Goal: Task Accomplishment & Management: Complete application form

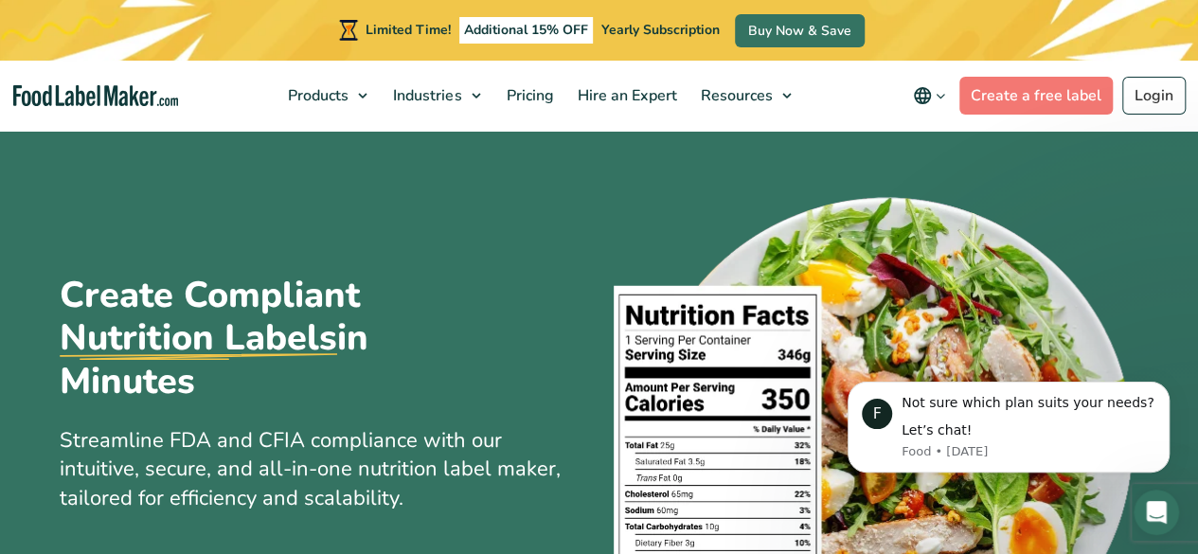
click at [412, 235] on div "Create Compliant Nutrition Labels in Minutes Streamline FDA and CFIA compliance…" at bounding box center [600, 439] width 1080 height 622
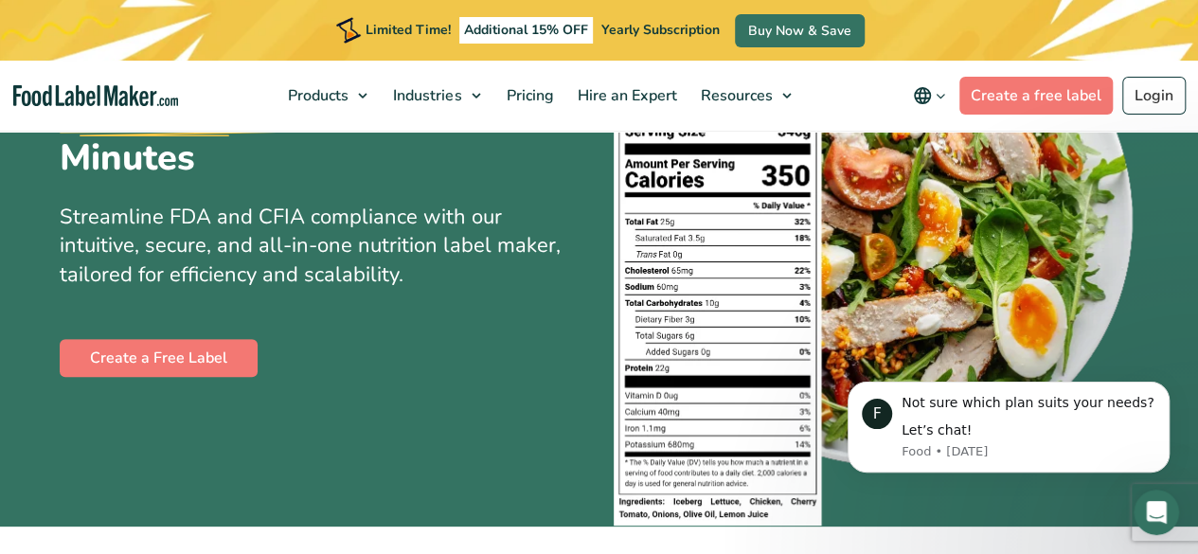
scroll to position [227, 0]
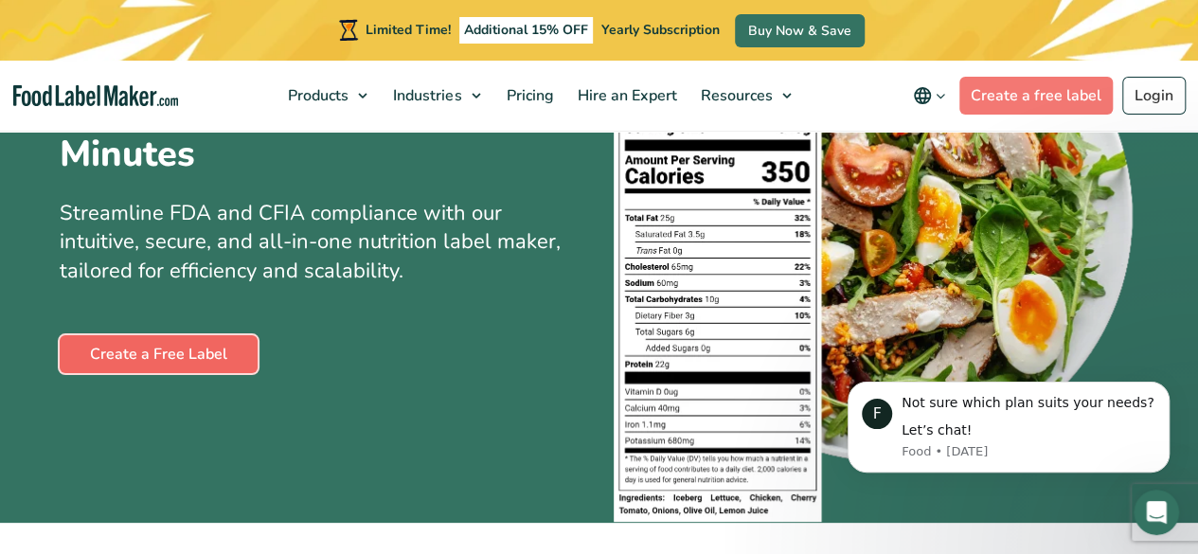
click at [201, 346] on link "Create a Free Label" at bounding box center [159, 354] width 198 height 38
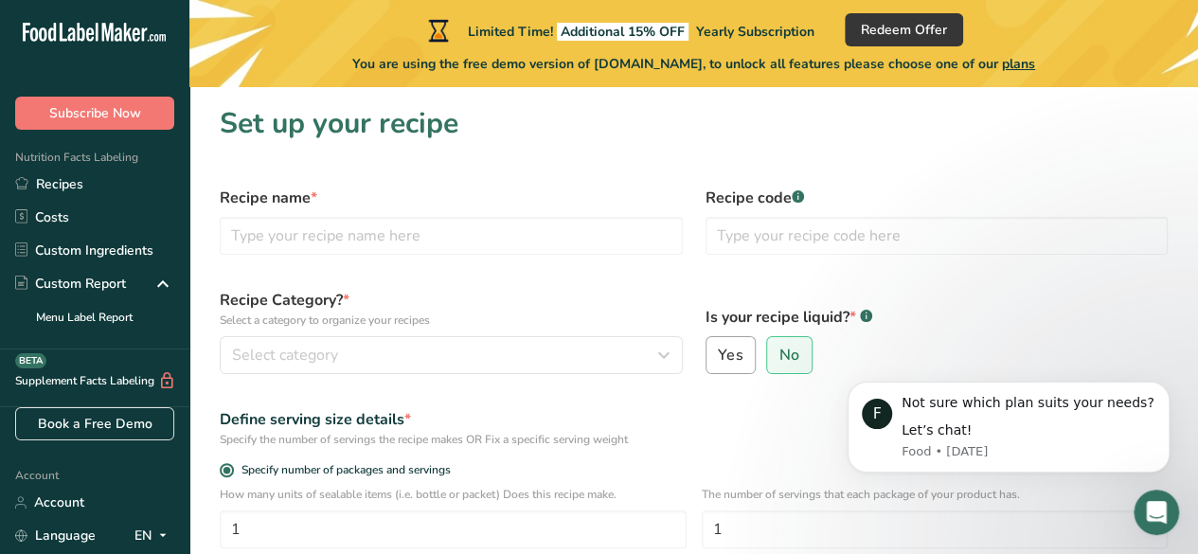
click at [729, 363] on span "Yes" at bounding box center [730, 355] width 25 height 19
click at [719, 362] on input "Yes" at bounding box center [713, 356] width 12 height 12
radio input "true"
radio input "false"
select select "22"
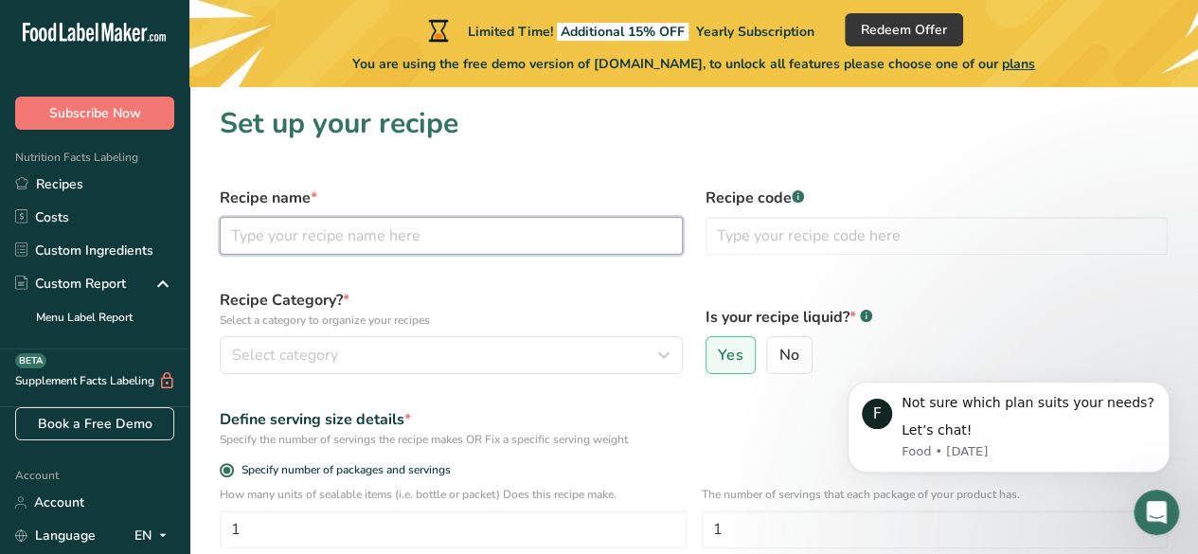
click at [360, 238] on input "text" at bounding box center [451, 236] width 463 height 38
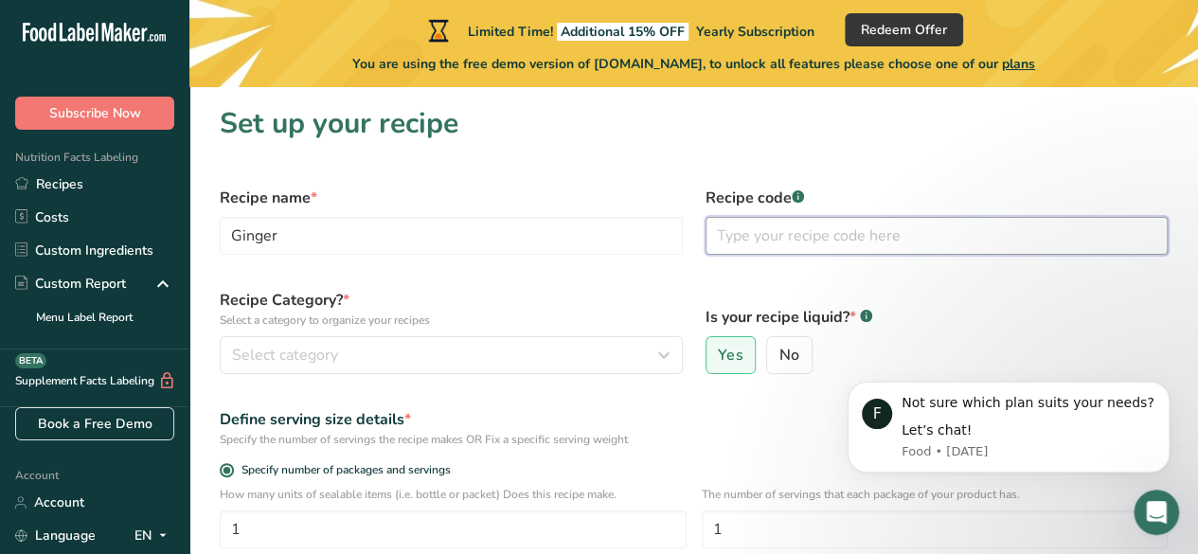
click at [798, 234] on input "text" at bounding box center [937, 236] width 463 height 38
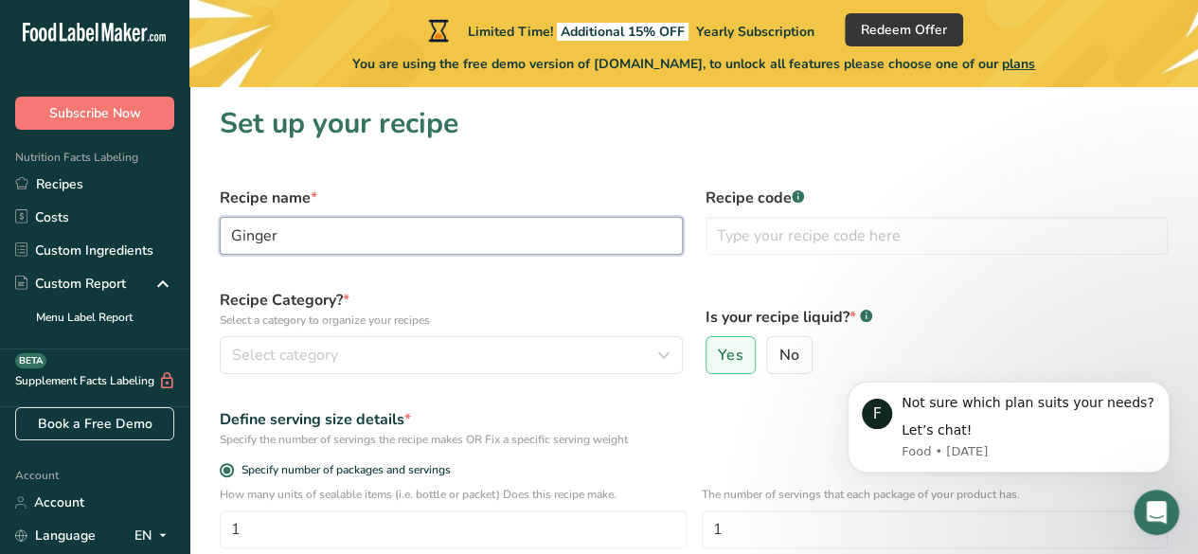
click at [356, 247] on input "Ginger" at bounding box center [451, 236] width 463 height 38
type input "Ginger drink"
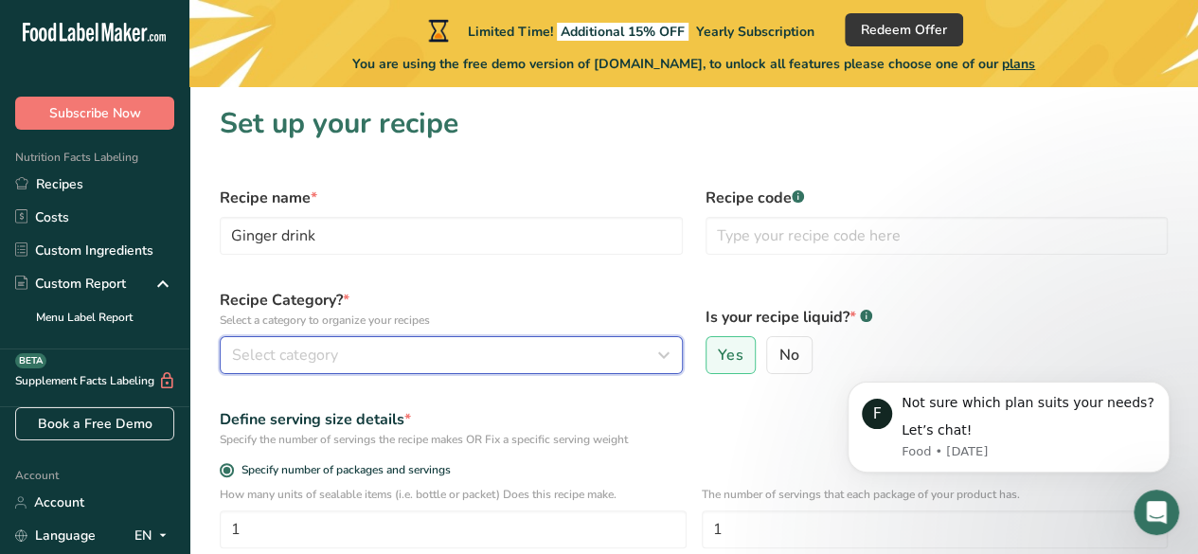
click at [314, 361] on span "Select category" at bounding box center [285, 355] width 106 height 23
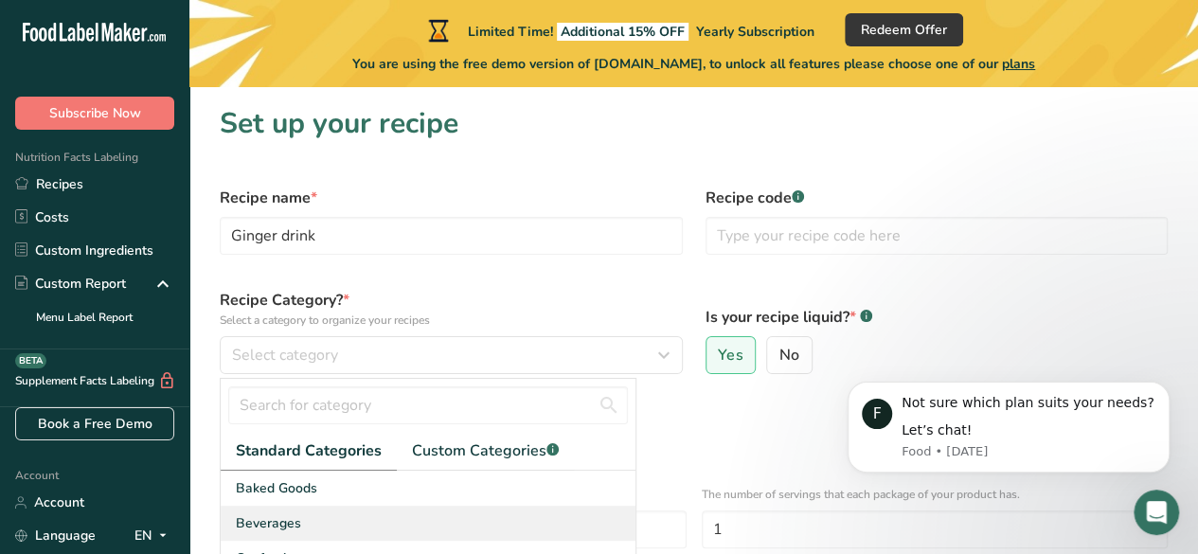
click at [284, 523] on span "Beverages" at bounding box center [268, 523] width 65 height 20
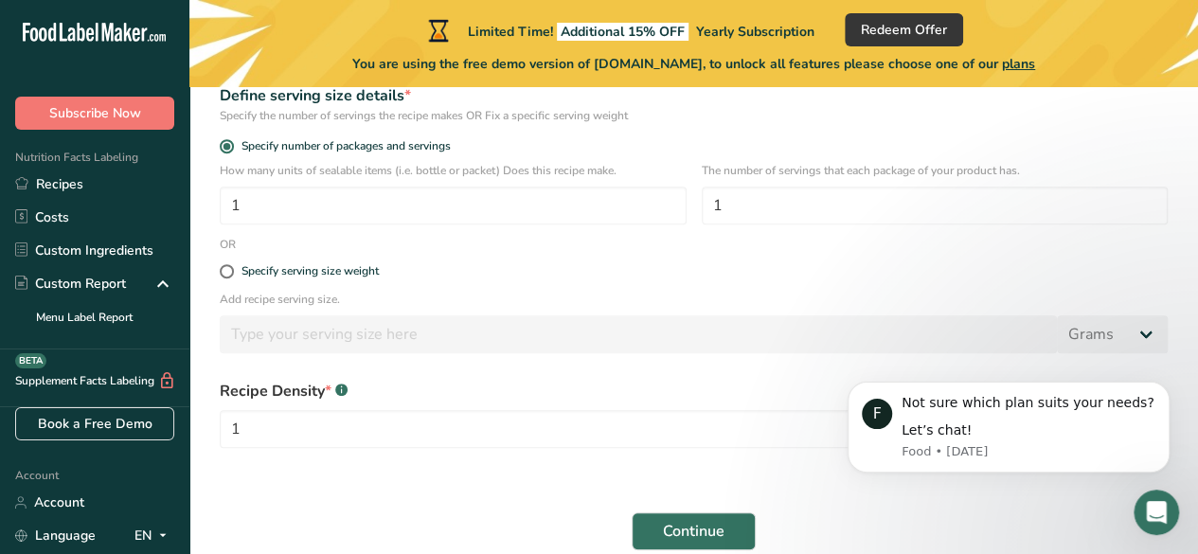
scroll to position [330, 0]
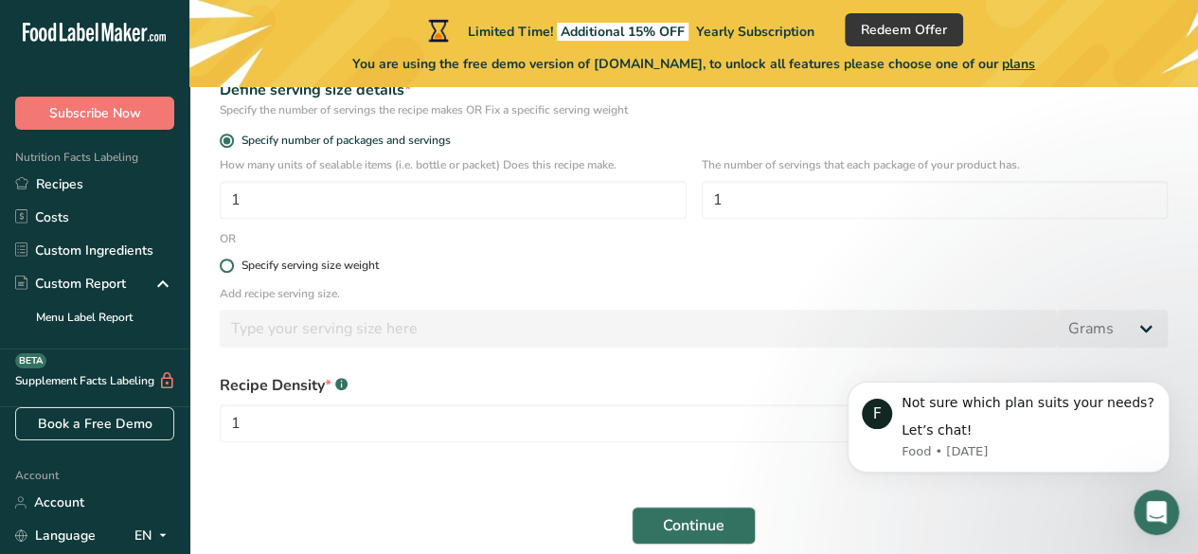
click at [228, 264] on span at bounding box center [227, 266] width 14 height 14
click at [228, 264] on input "Specify serving size weight" at bounding box center [226, 266] width 12 height 12
radio input "true"
radio input "false"
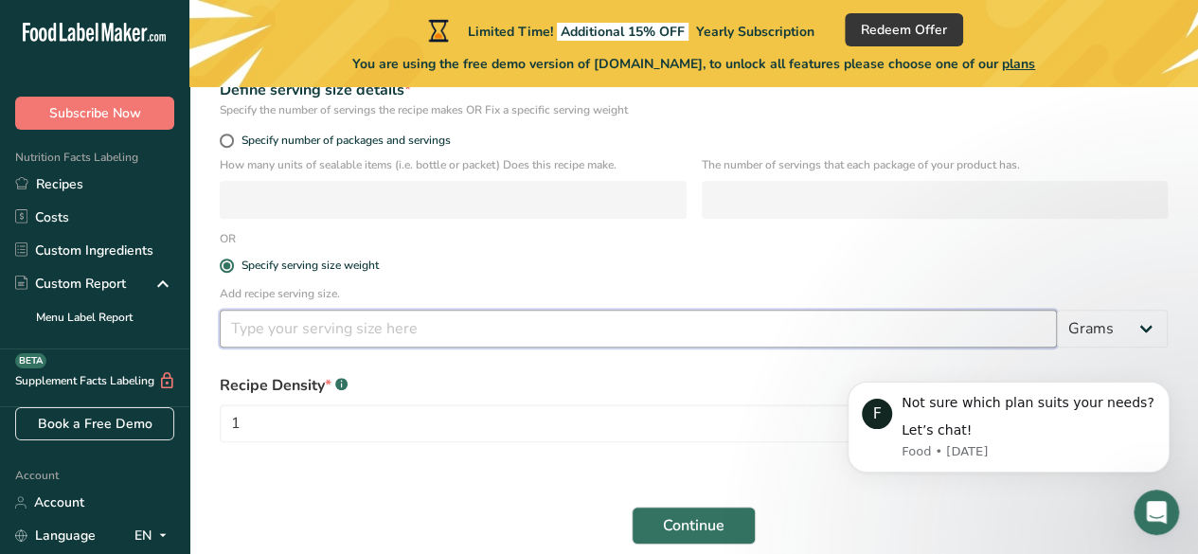
click at [392, 333] on input "number" at bounding box center [638, 329] width 837 height 38
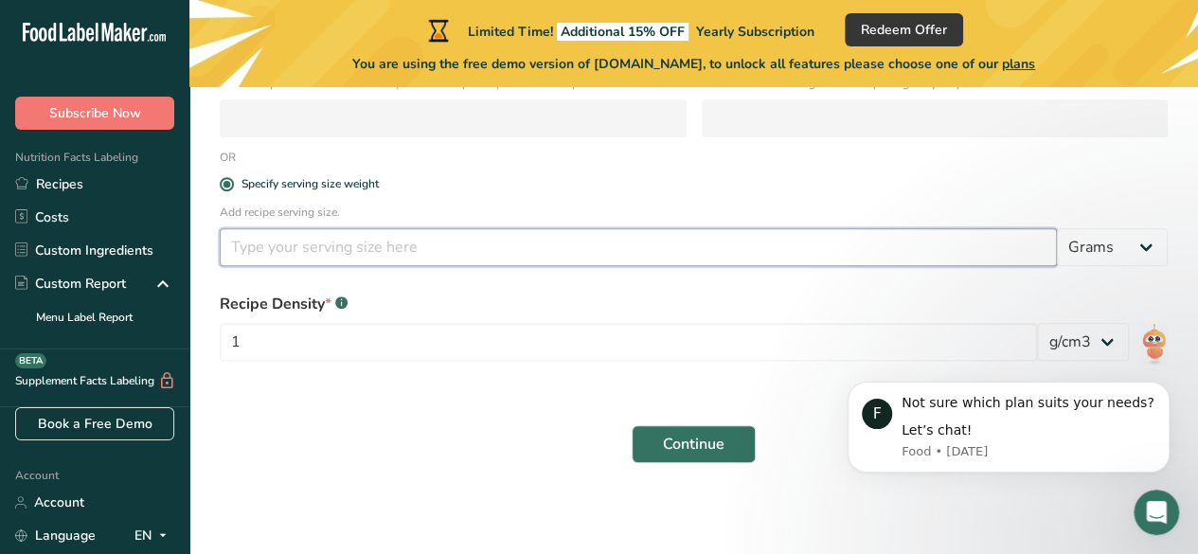
scroll to position [407, 0]
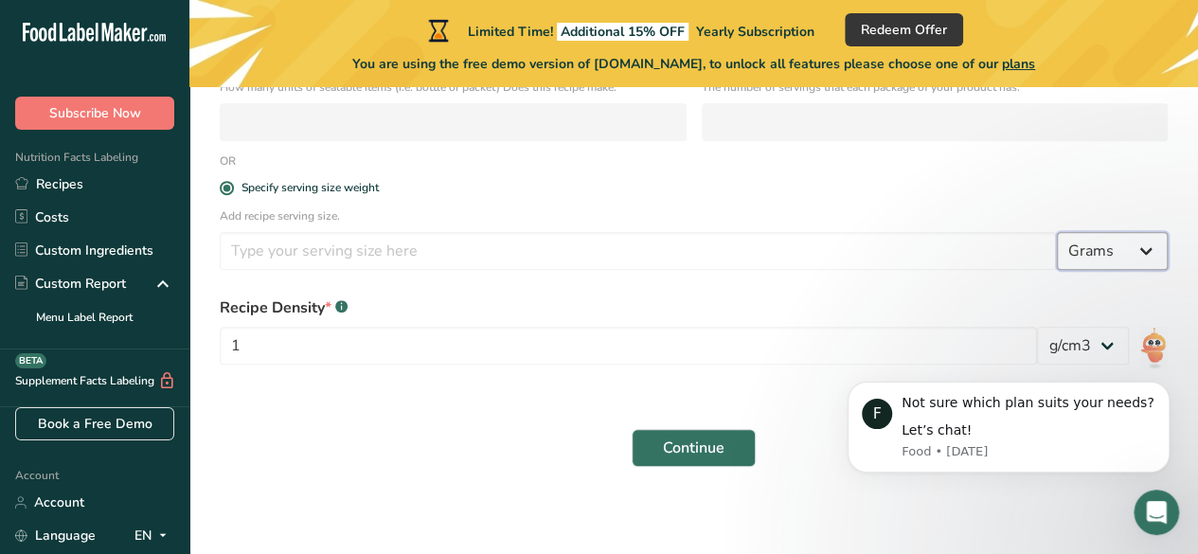
click at [1140, 250] on select "Grams kg mg mcg lb oz l mL fl oz tbsp tsp cup qt gallon" at bounding box center [1112, 251] width 111 height 38
select select "18"
click at [1057, 232] on select "Grams kg mg mcg lb oz l mL fl oz tbsp tsp cup qt gallon" at bounding box center [1112, 251] width 111 height 38
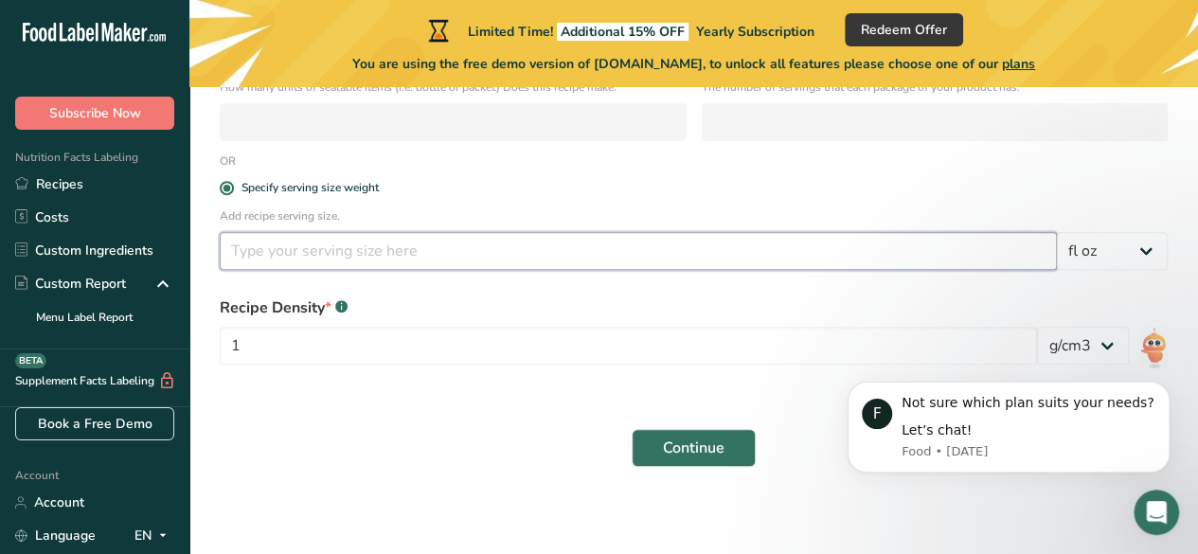
click at [792, 259] on input "number" at bounding box center [638, 251] width 837 height 38
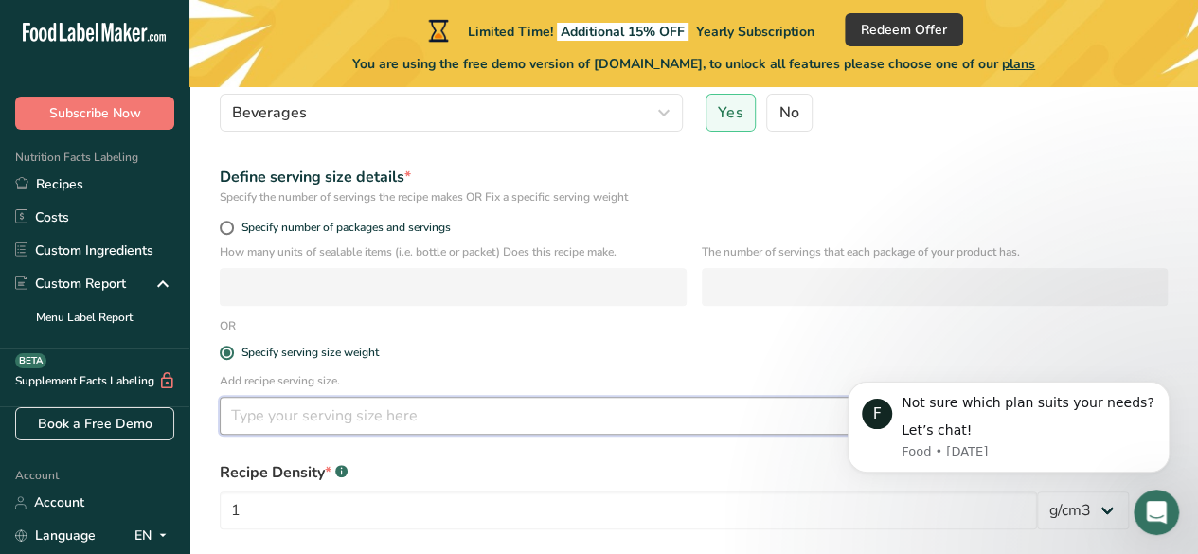
scroll to position [233, 0]
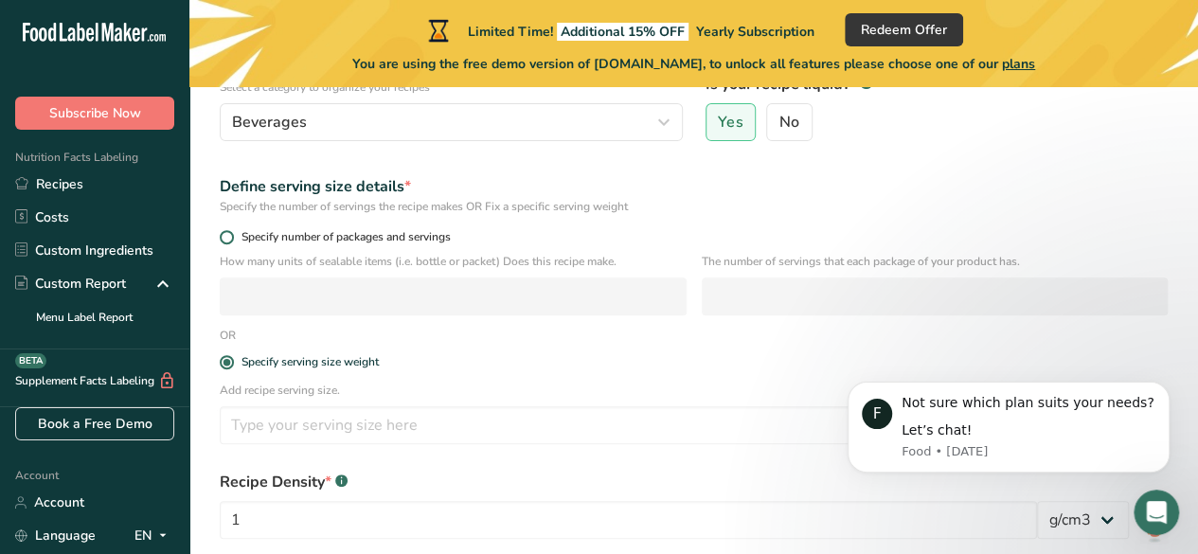
click at [226, 238] on span at bounding box center [227, 237] width 14 height 14
click at [226, 238] on input "Specify number of packages and servings" at bounding box center [226, 237] width 12 height 12
radio input "true"
radio input "false"
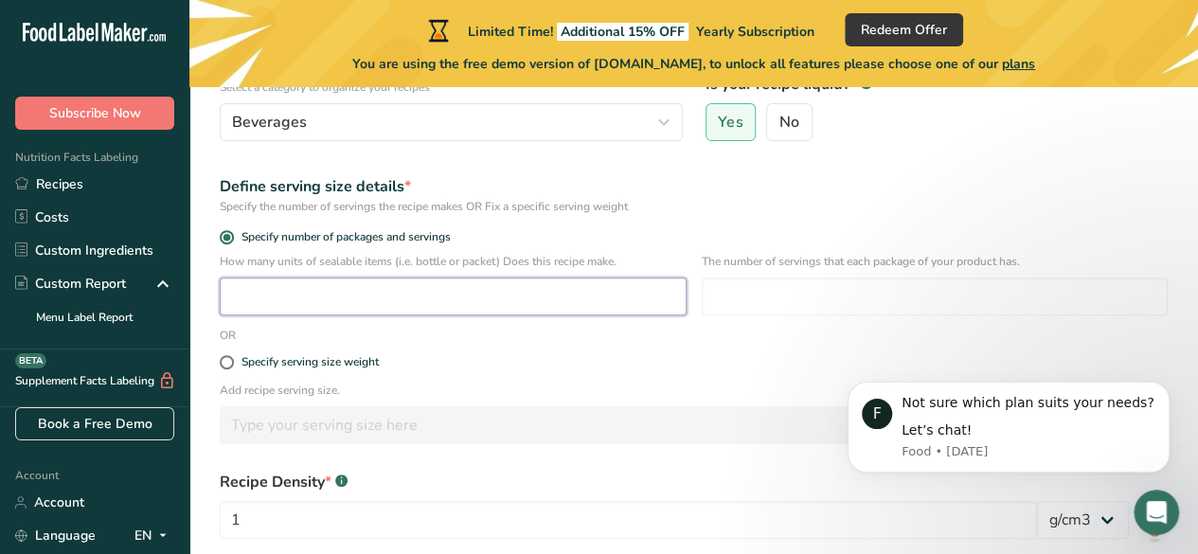
click at [296, 302] on input "number" at bounding box center [453, 297] width 467 height 38
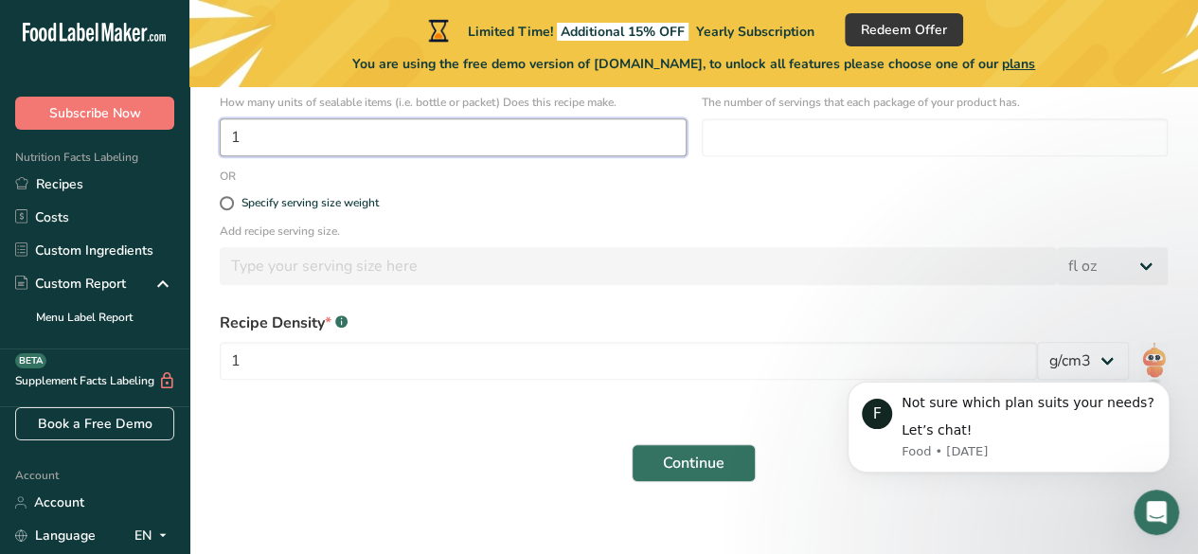
scroll to position [411, 0]
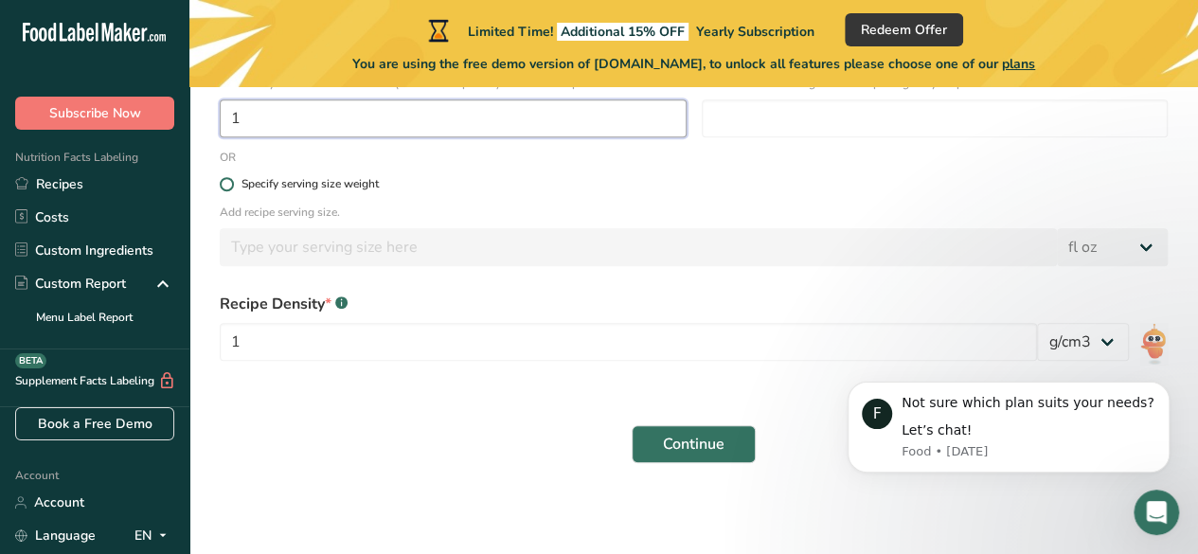
type input "1"
click at [230, 185] on span at bounding box center [227, 184] width 14 height 14
click at [230, 185] on input "Specify serving size weight" at bounding box center [226, 184] width 12 height 12
radio input "true"
radio input "false"
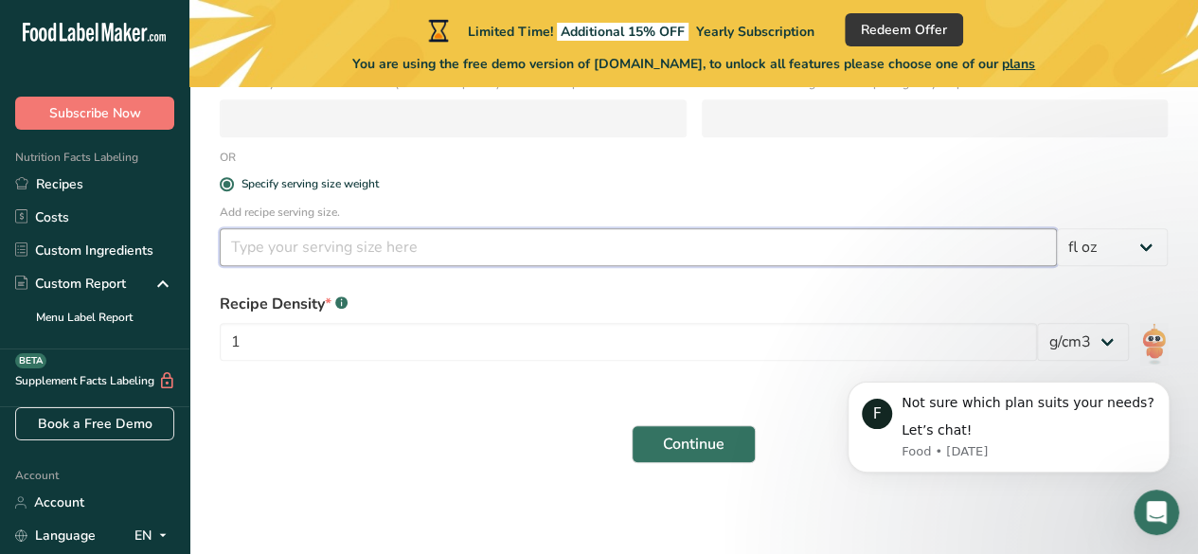
click at [290, 245] on input "number" at bounding box center [638, 247] width 837 height 38
type input "16"
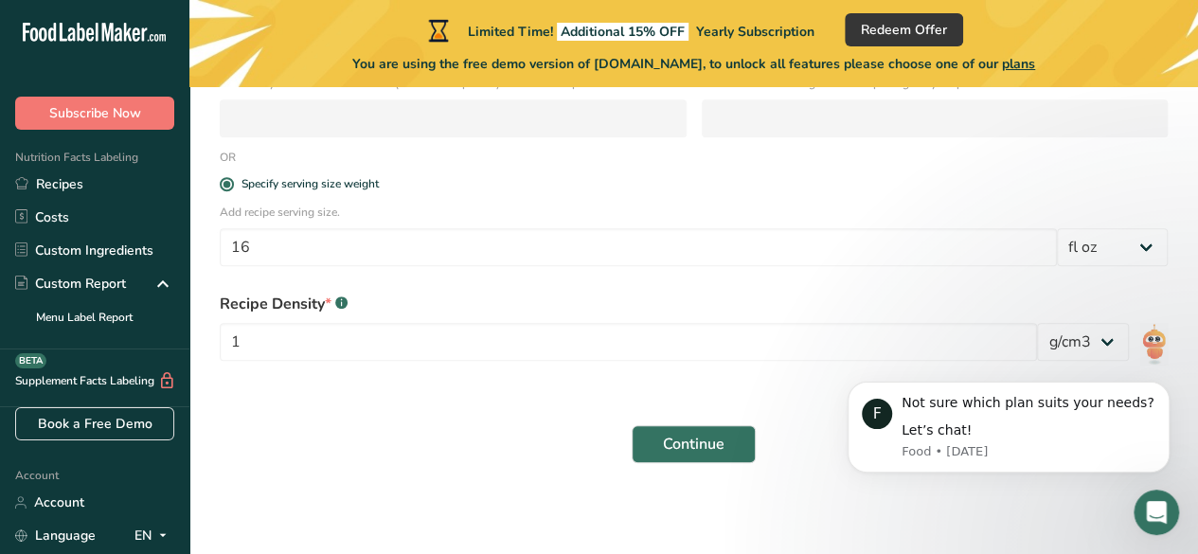
click at [508, 317] on div "Recipe Density * .a-a{fill:#347362;}.b-a{fill:#fff;} 1" at bounding box center [628, 333] width 817 height 80
click at [708, 440] on span "Continue" at bounding box center [694, 444] width 62 height 23
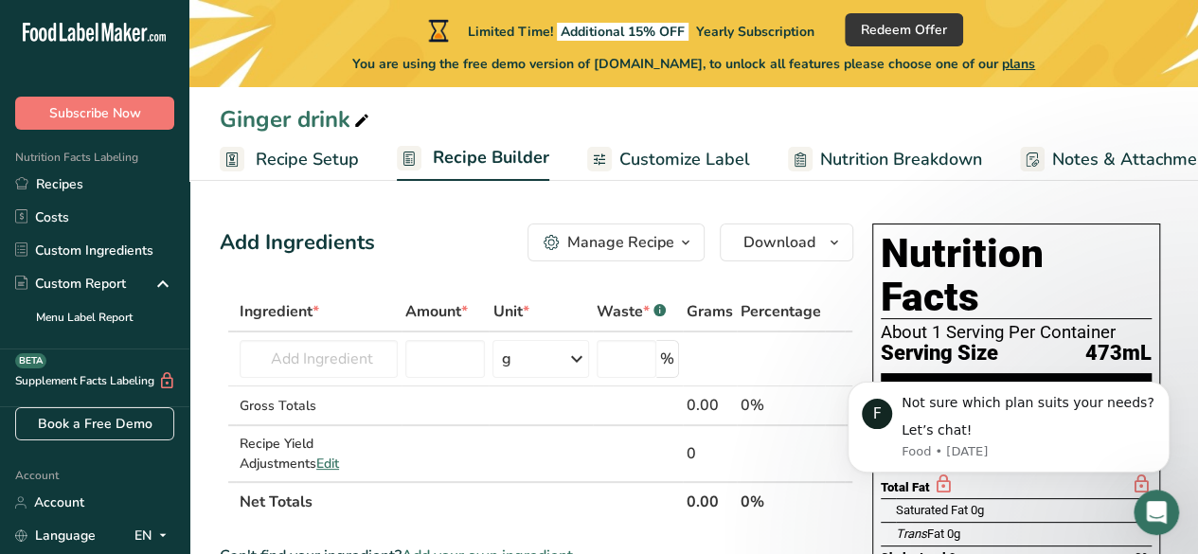
click at [663, 238] on div "Manage Recipe" at bounding box center [620, 242] width 107 height 23
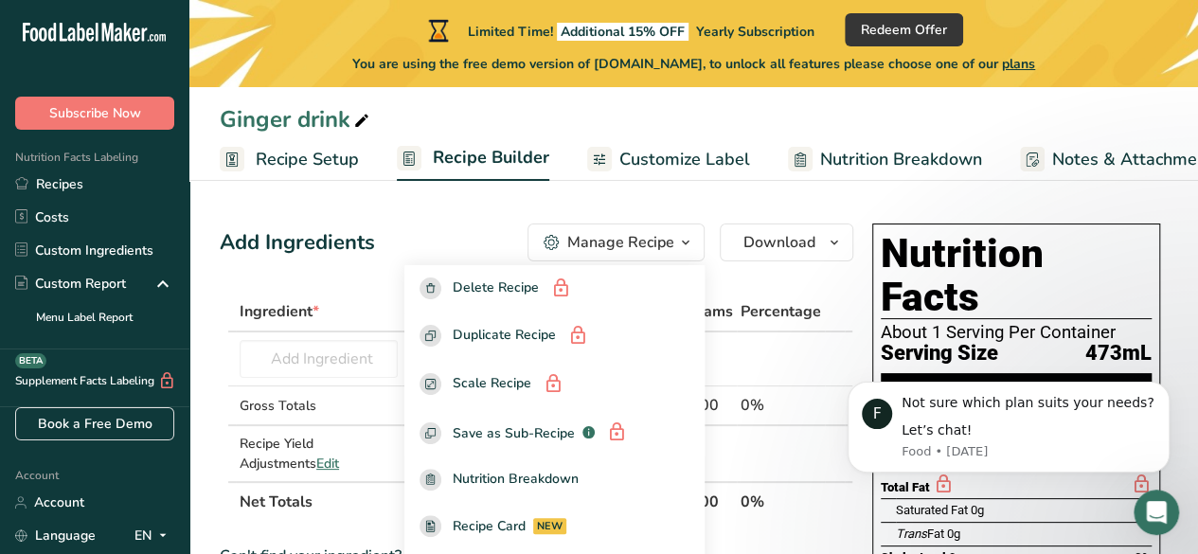
click at [663, 238] on div "Manage Recipe" at bounding box center [620, 242] width 107 height 23
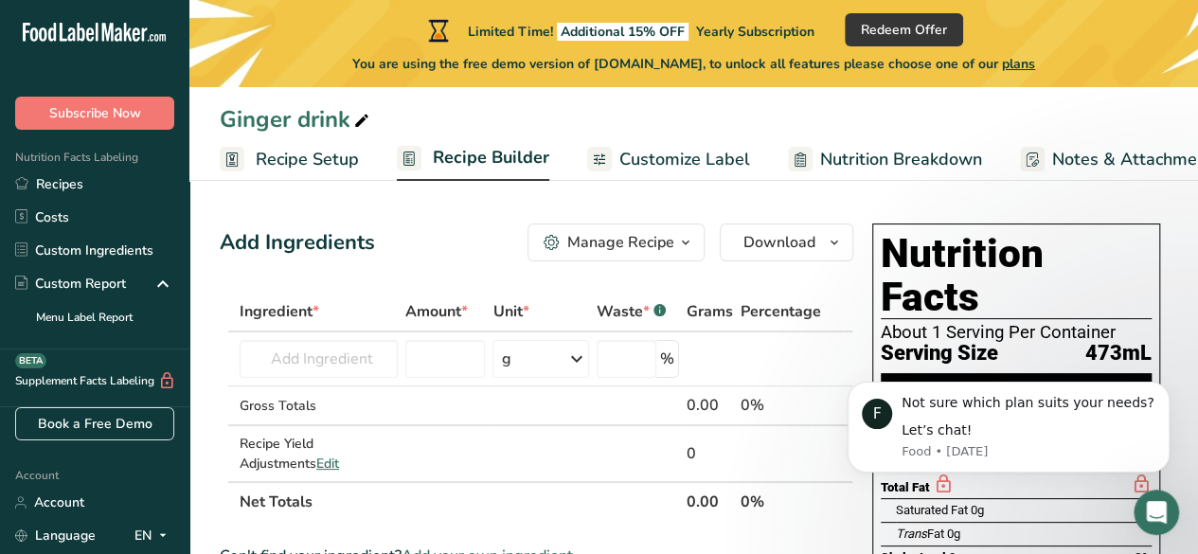
click at [483, 158] on span "Recipe Builder" at bounding box center [491, 158] width 117 height 26
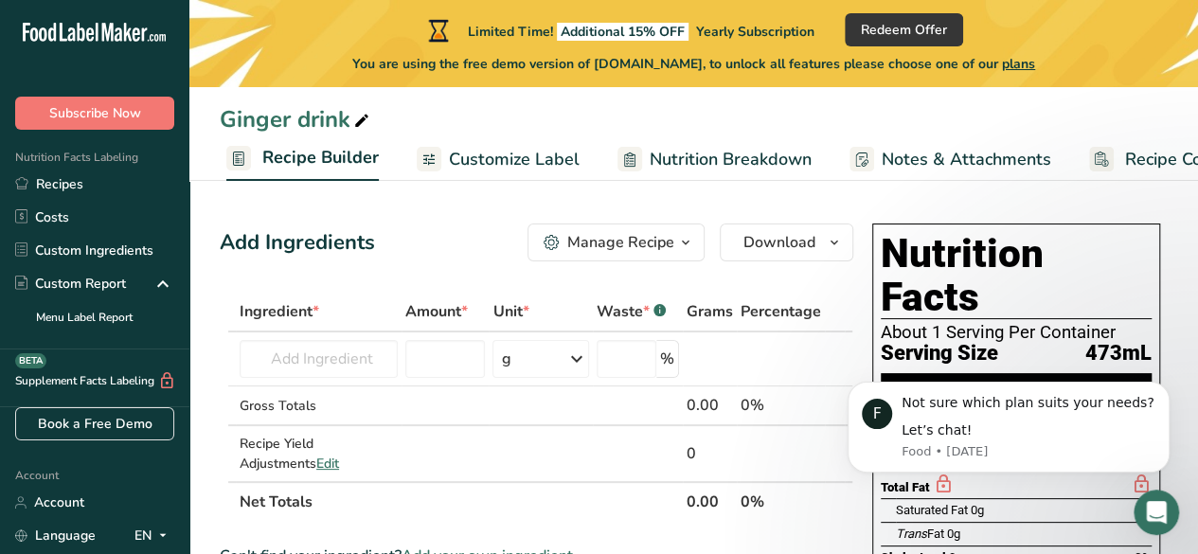
scroll to position [0, 183]
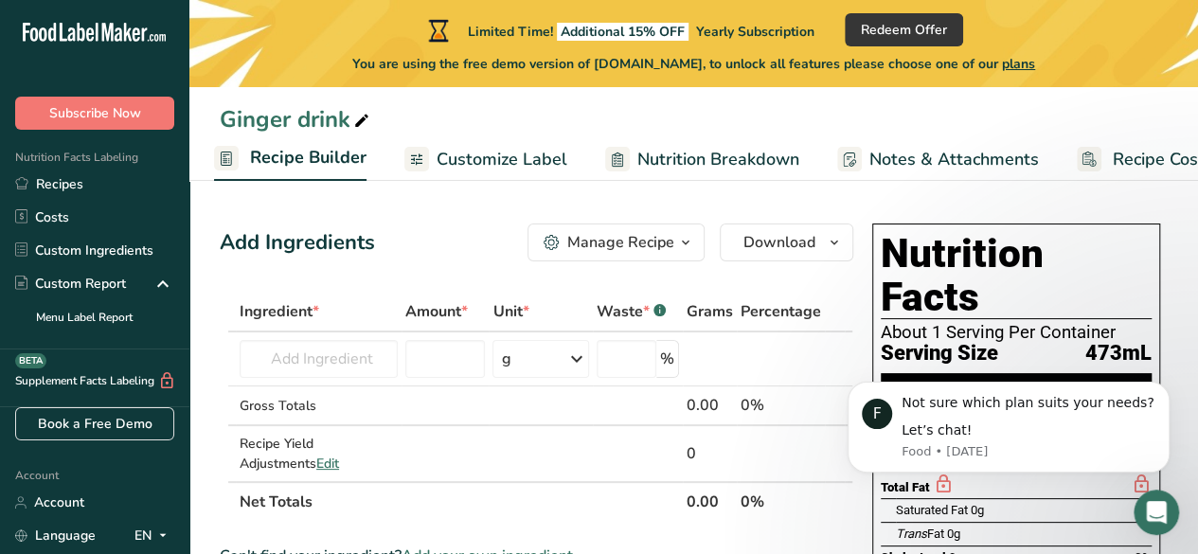
click at [324, 151] on span "Recipe Builder" at bounding box center [308, 158] width 117 height 26
click at [344, 361] on input "text" at bounding box center [319, 359] width 158 height 38
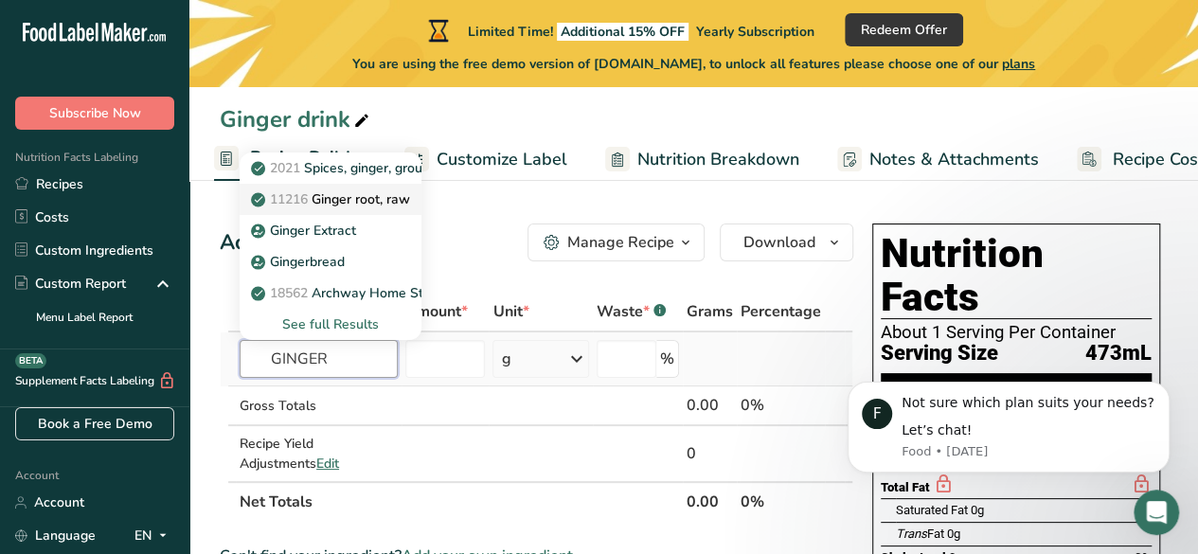
type input "GINGER"
click at [349, 189] on p "11216 [PERSON_NAME], raw" at bounding box center [332, 199] width 155 height 20
type input "Ginger root, raw"
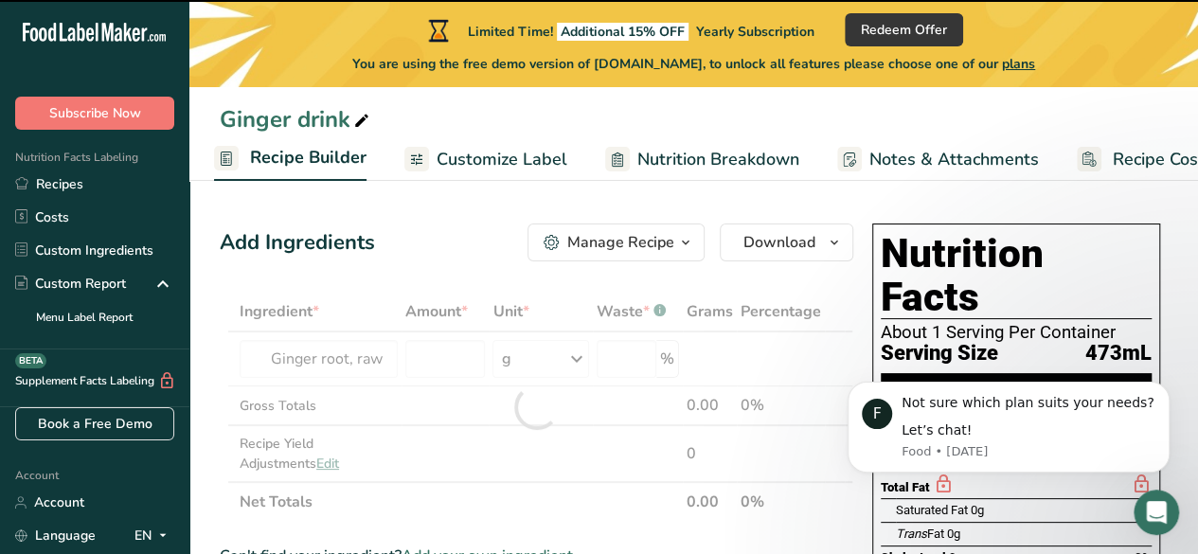
type input "0"
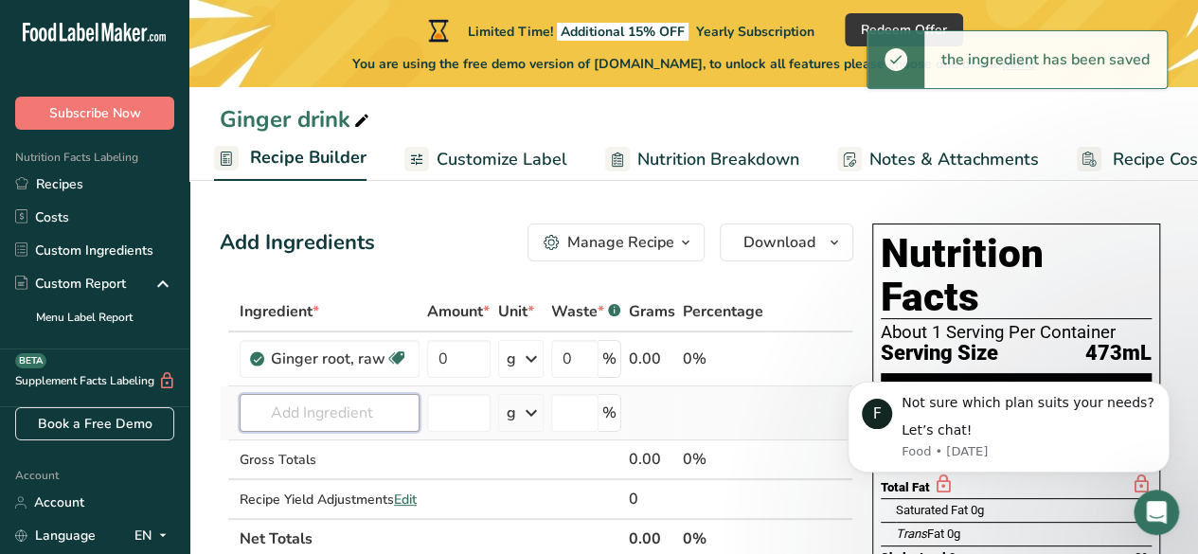
click at [355, 415] on input "text" at bounding box center [330, 413] width 180 height 38
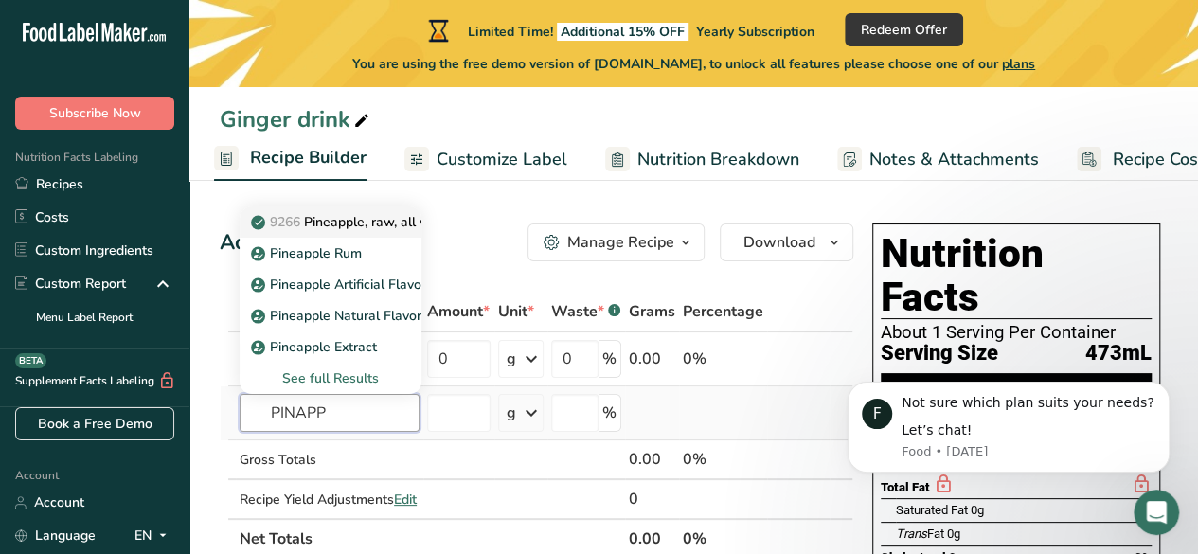
type input "PINAPP"
click at [351, 209] on link "9266 Pineapple, raw, all varieties" at bounding box center [331, 221] width 182 height 31
type input "Pineapple, raw, all varieties"
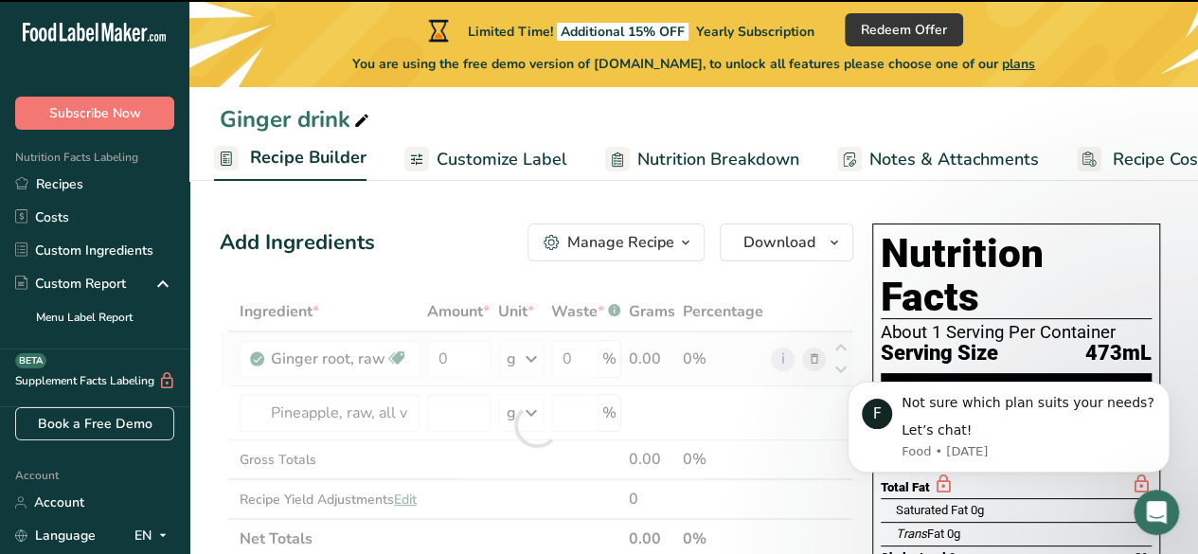
type input "0"
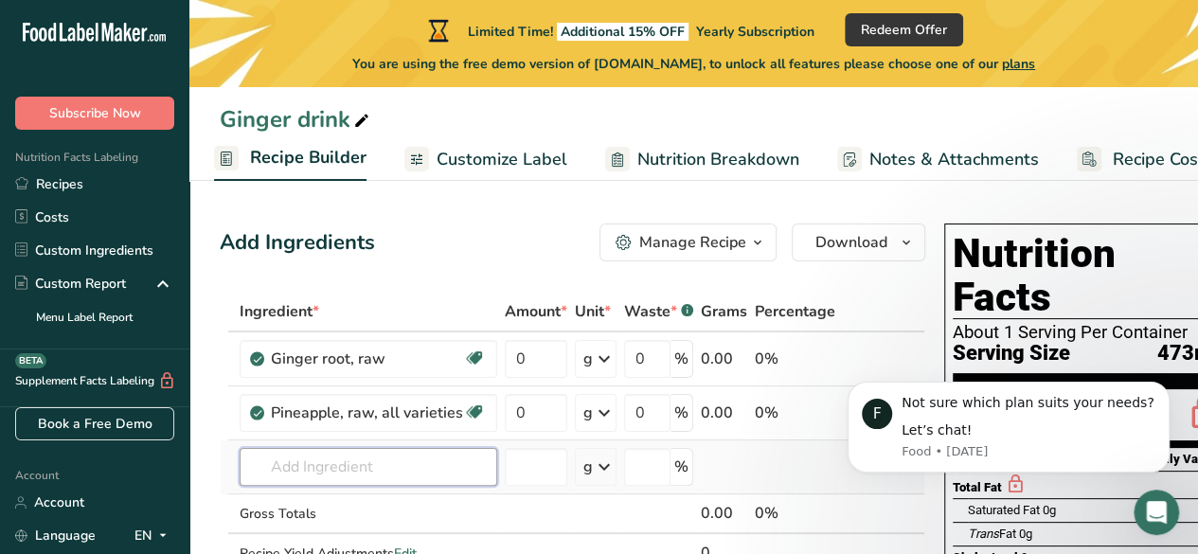
click at [401, 465] on input "text" at bounding box center [369, 467] width 258 height 38
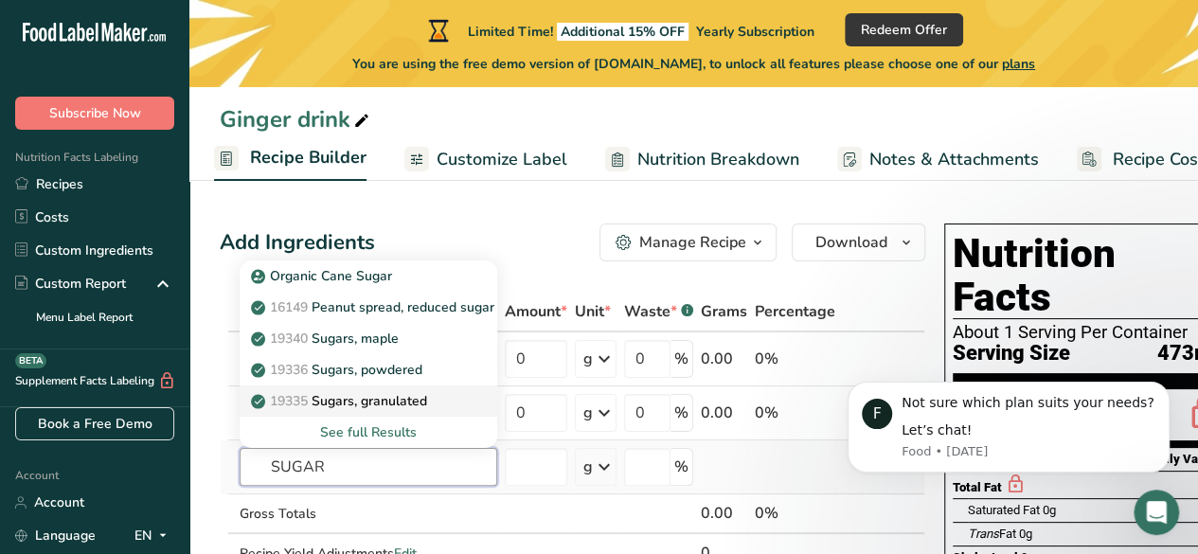
type input "SUGAR"
click at [405, 400] on p "19335 [GEOGRAPHIC_DATA], granulated" at bounding box center [341, 401] width 172 height 20
type input "Sugars, granulated"
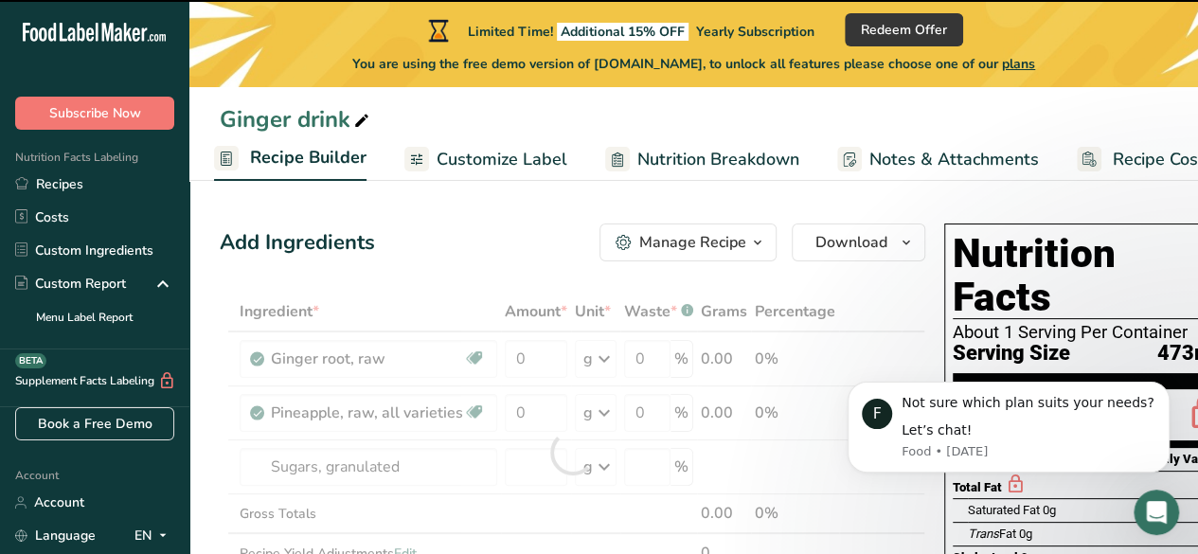
type input "0"
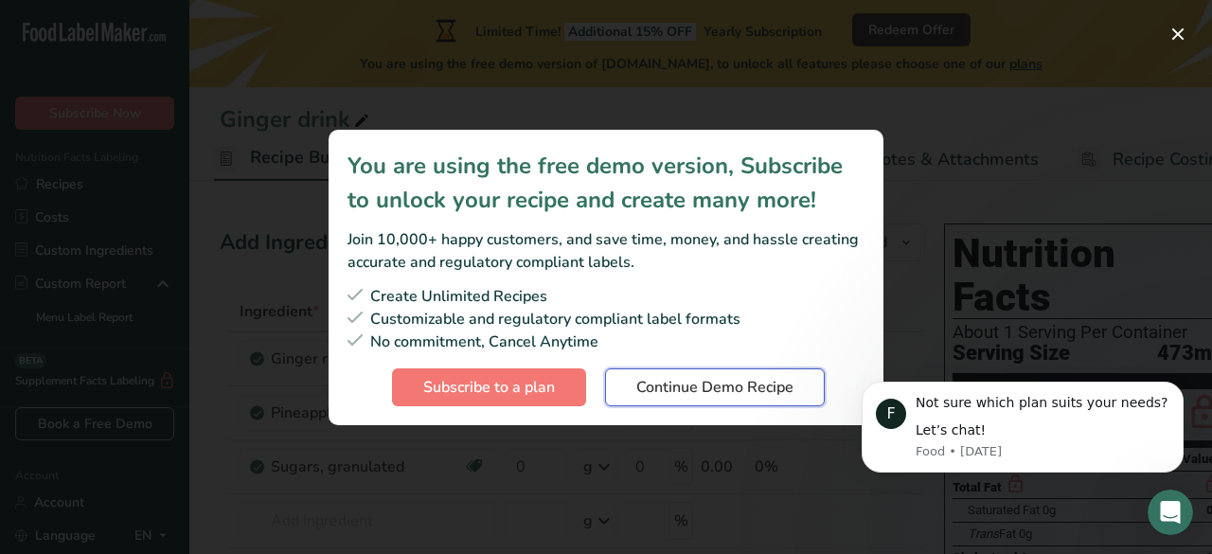
click at [691, 380] on span "Continue Demo Recipe" at bounding box center [714, 387] width 157 height 23
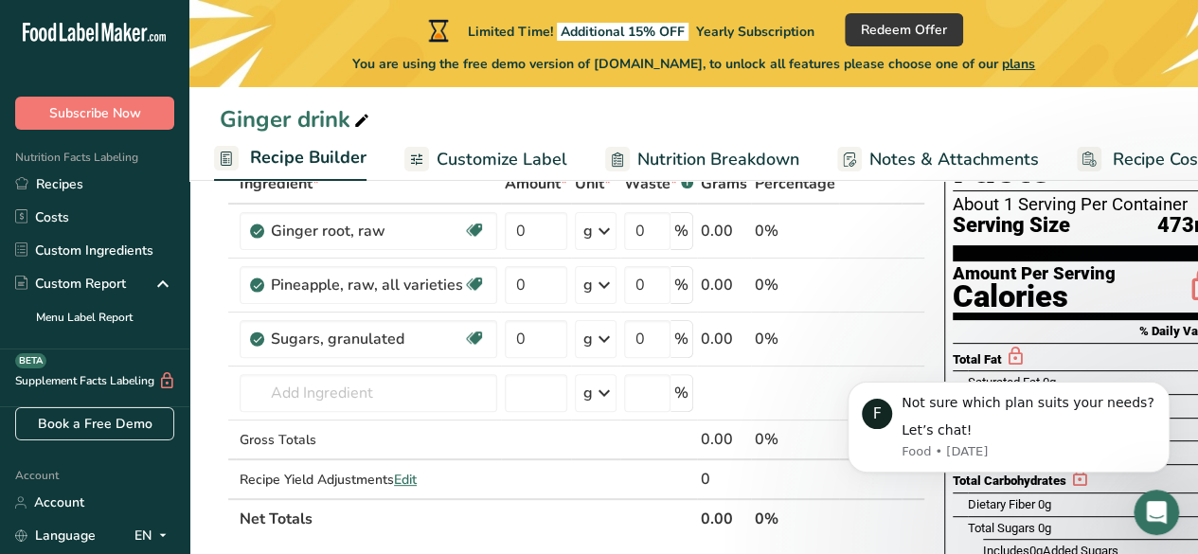
scroll to position [132, 0]
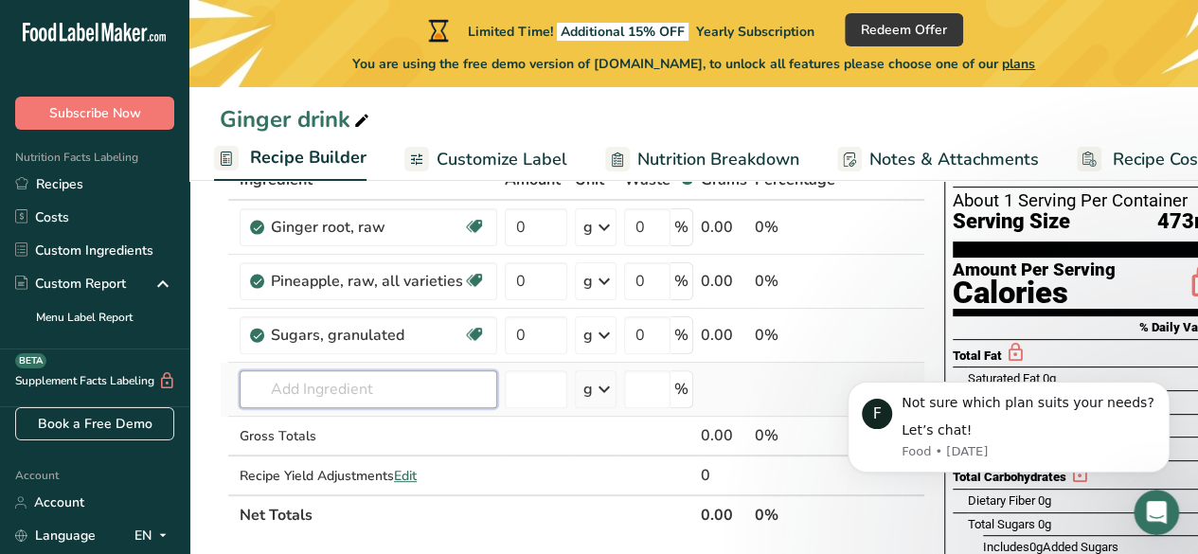
click at [390, 403] on input "text" at bounding box center [369, 389] width 258 height 38
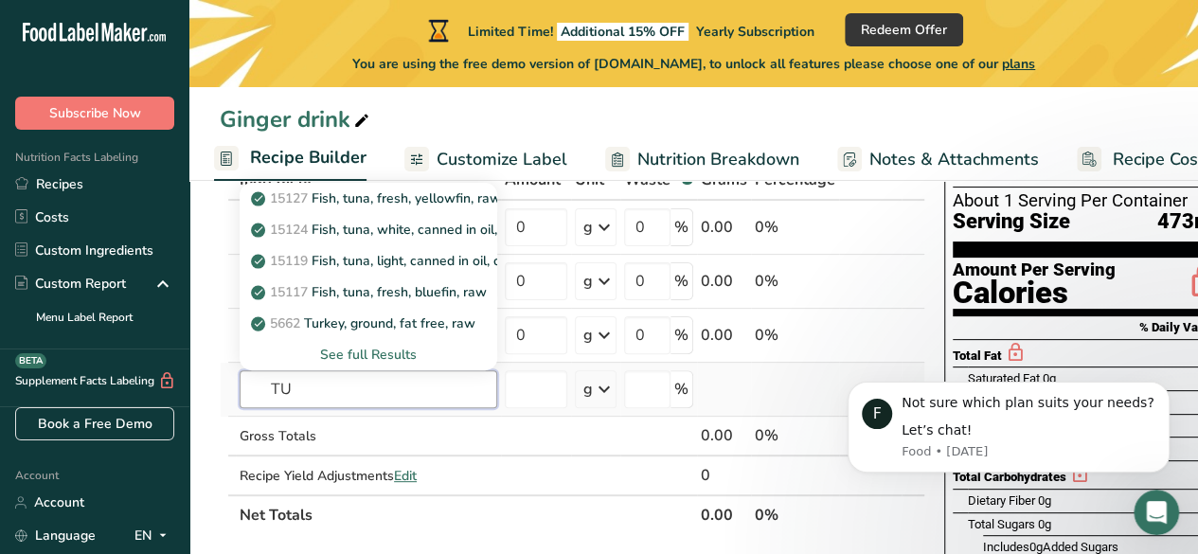
type input "T"
type input "M"
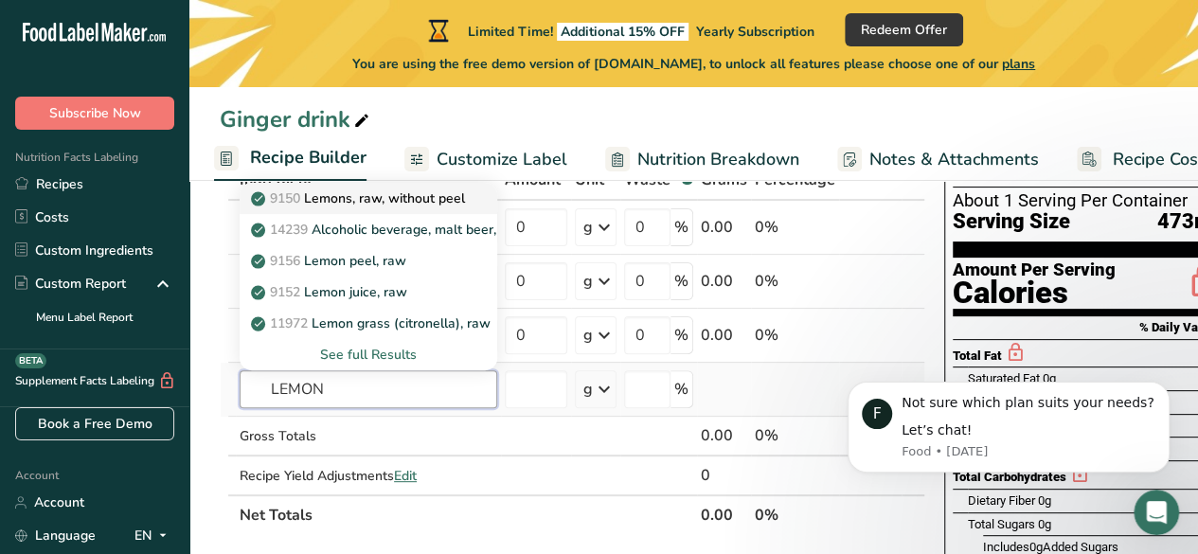
type input "LEMON"
click at [381, 198] on p "9150 Lemons, raw, without peel" at bounding box center [360, 198] width 210 height 20
type input "Lemons, raw, without peel"
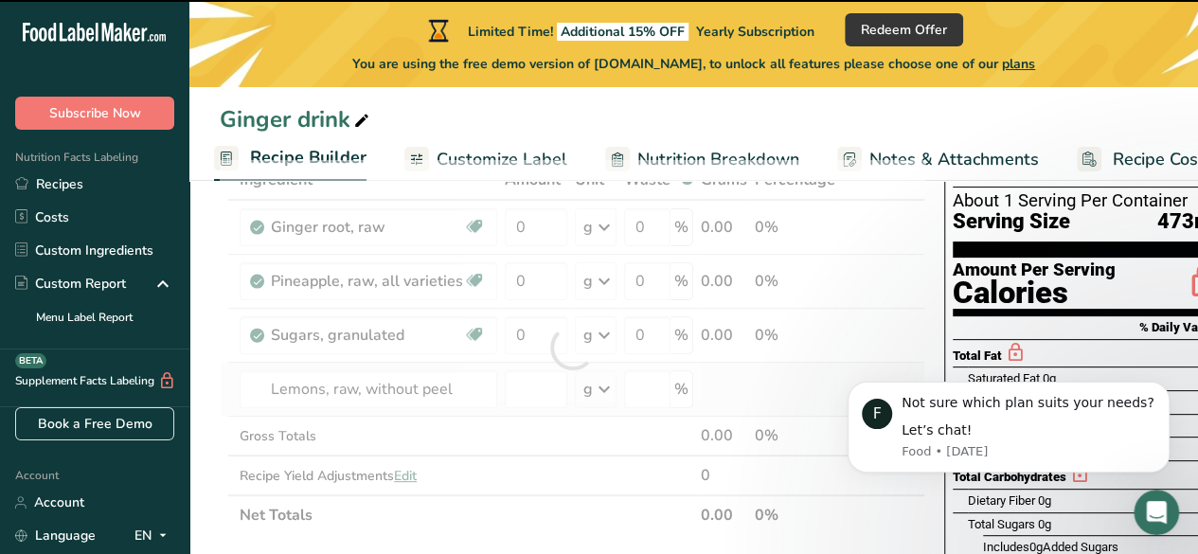
type input "0"
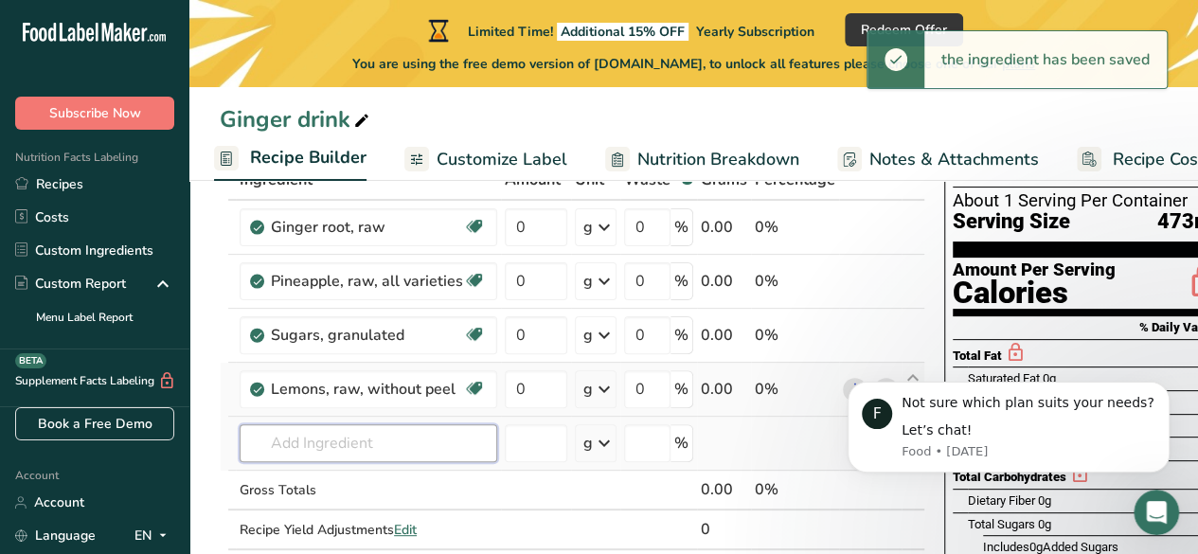
click at [337, 440] on input "text" at bounding box center [369, 443] width 258 height 38
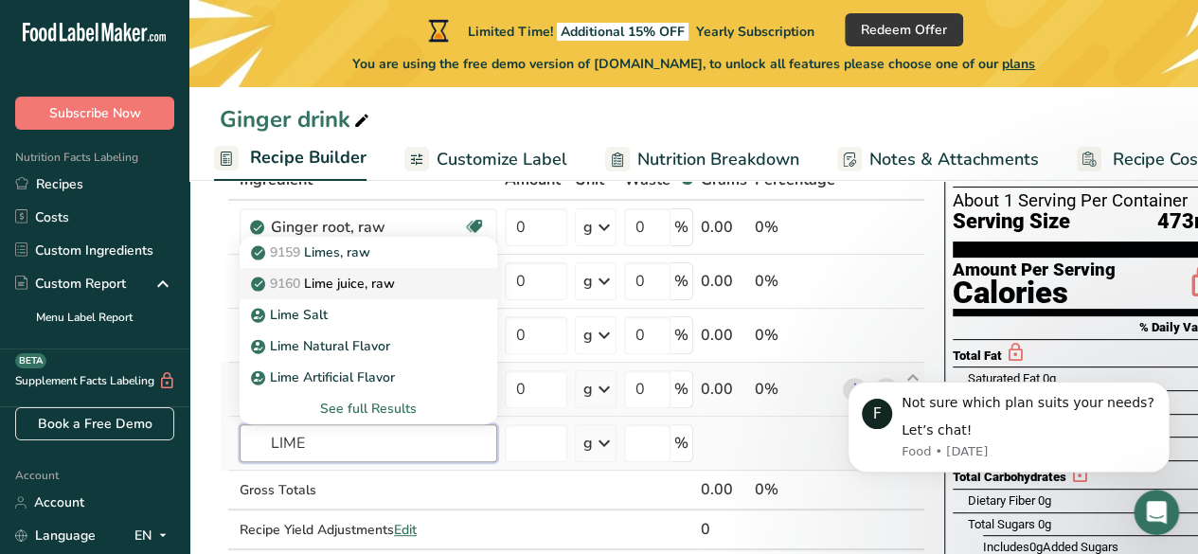
type input "LIME"
click at [363, 280] on p "9160 Lime juice, raw" at bounding box center [325, 284] width 140 height 20
type input "Lime juice, raw"
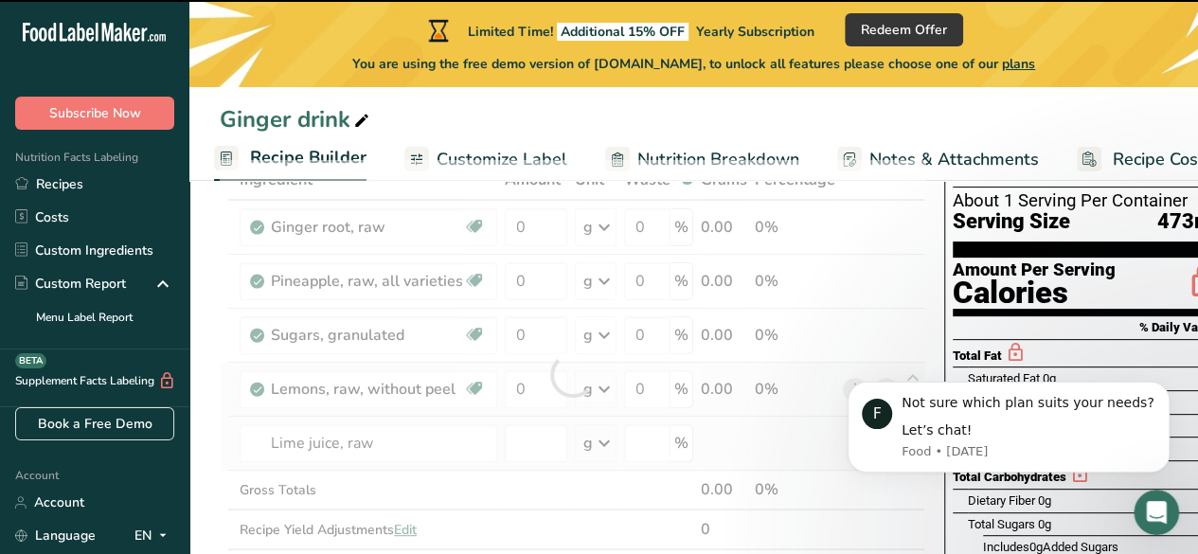
type input "0"
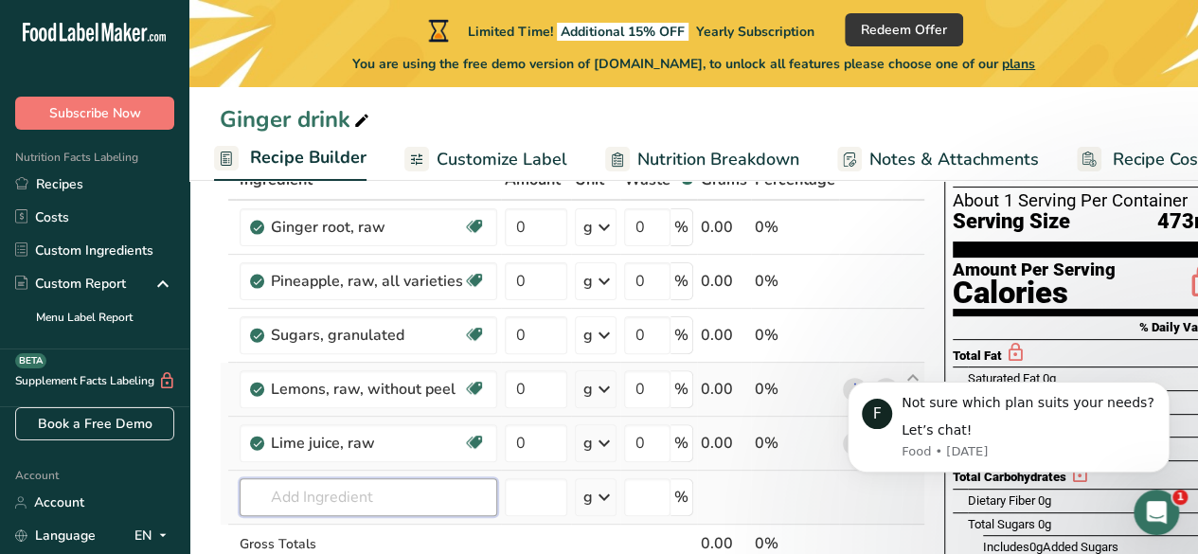
click at [362, 485] on input "text" at bounding box center [369, 497] width 258 height 38
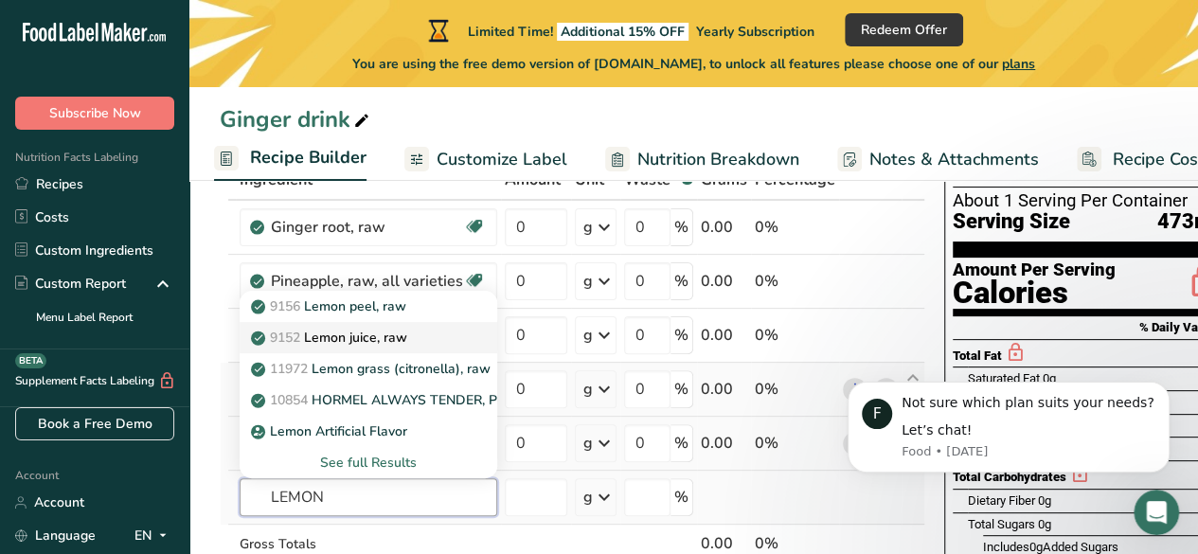
type input "LEMON"
click at [375, 332] on p "9152 Lemon juice, raw" at bounding box center [331, 338] width 152 height 20
type input "Lemon juice, raw"
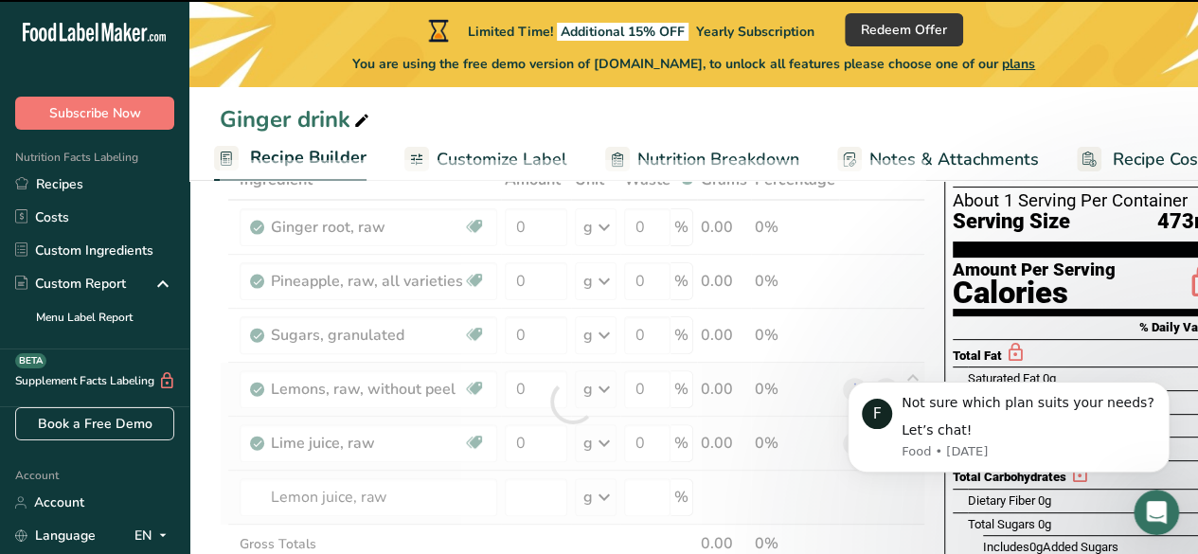
type input "0"
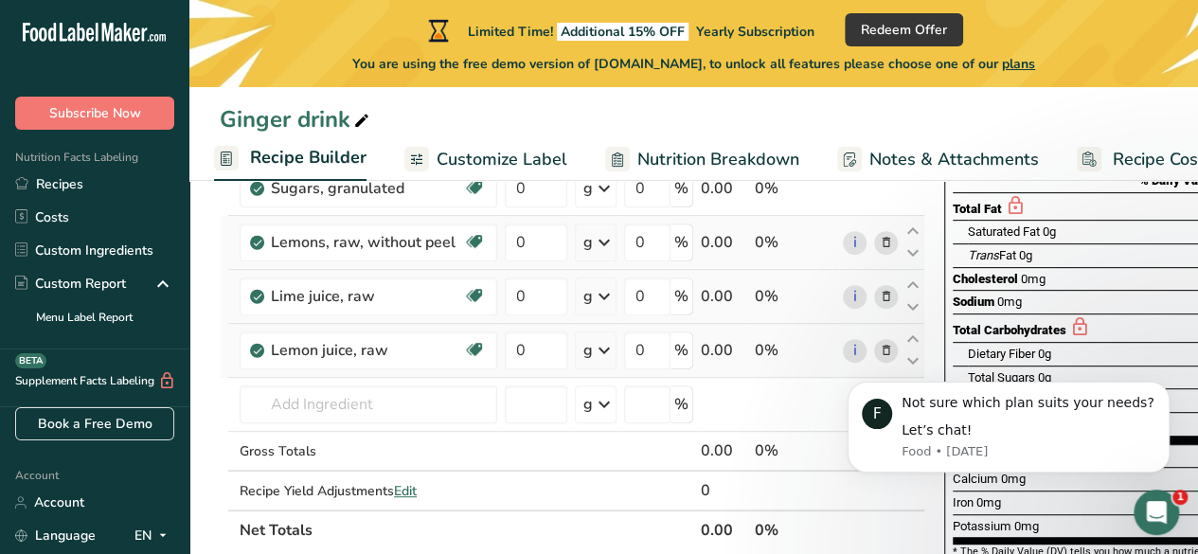
scroll to position [277, 0]
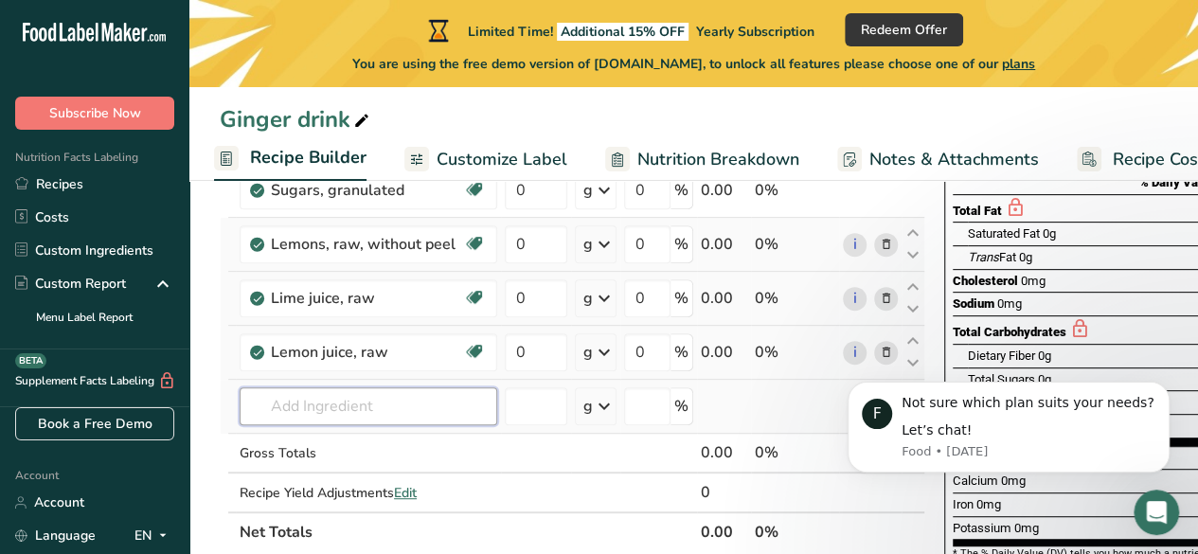
click at [424, 413] on input "text" at bounding box center [369, 406] width 258 height 38
